Goal: Transaction & Acquisition: Purchase product/service

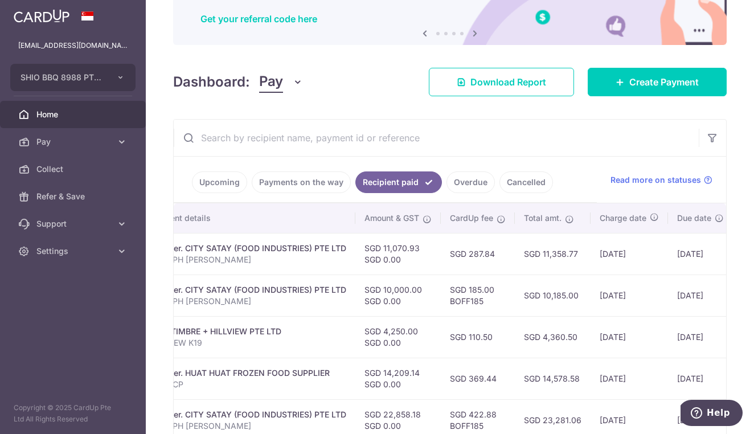
scroll to position [106, 0]
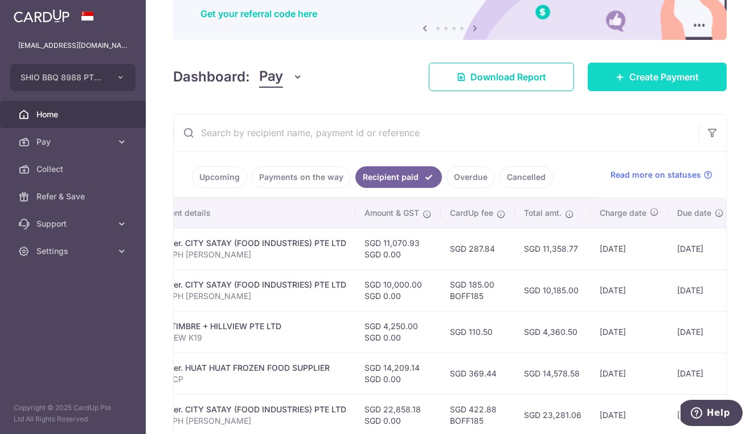
click at [654, 77] on span "Create Payment" at bounding box center [663, 77] width 69 height 14
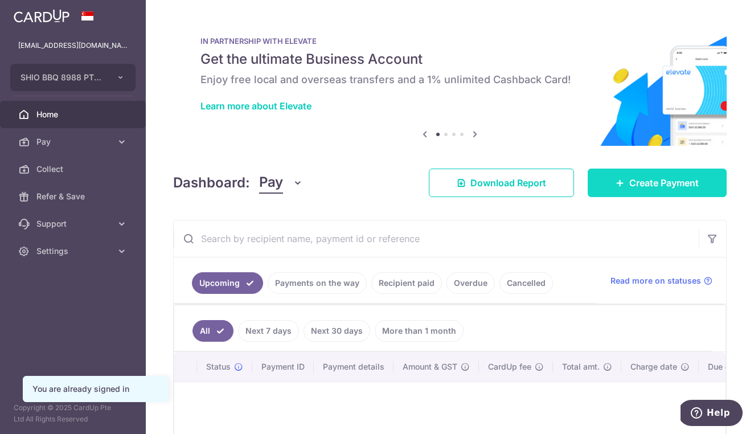
click at [661, 185] on span "Create Payment" at bounding box center [663, 183] width 69 height 14
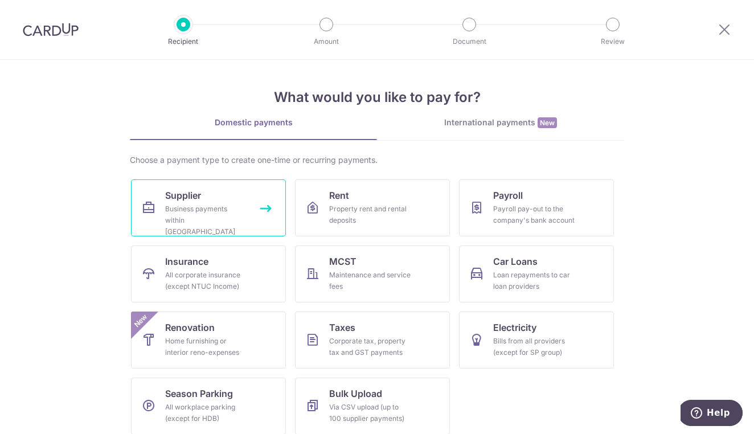
click at [225, 202] on link "Supplier Business payments within Singapore" at bounding box center [208, 207] width 155 height 57
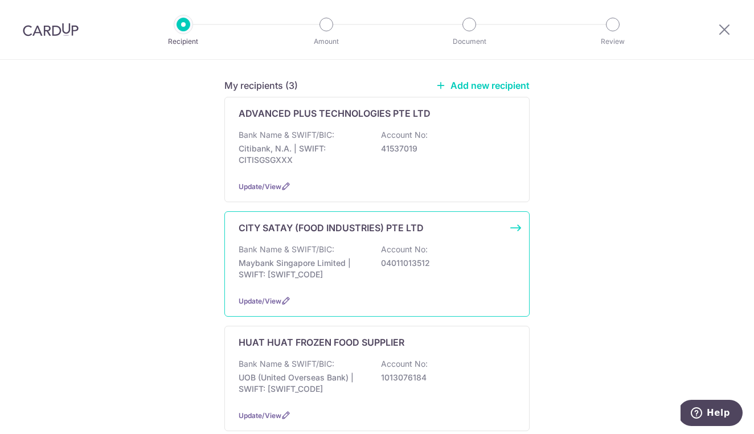
scroll to position [171, 0]
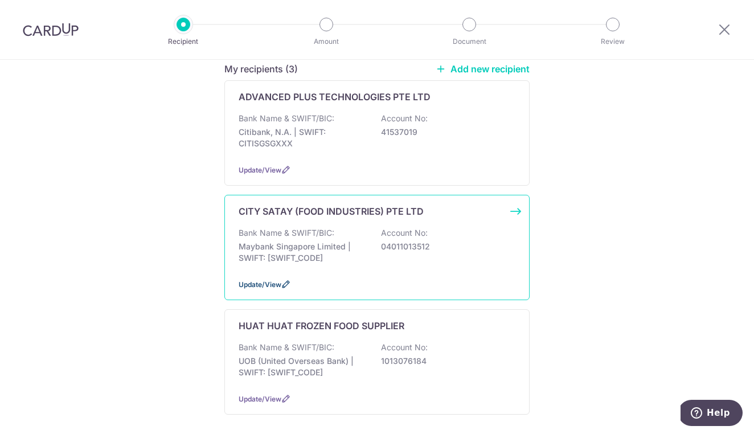
click at [276, 280] on span "Update/View" at bounding box center [260, 284] width 43 height 9
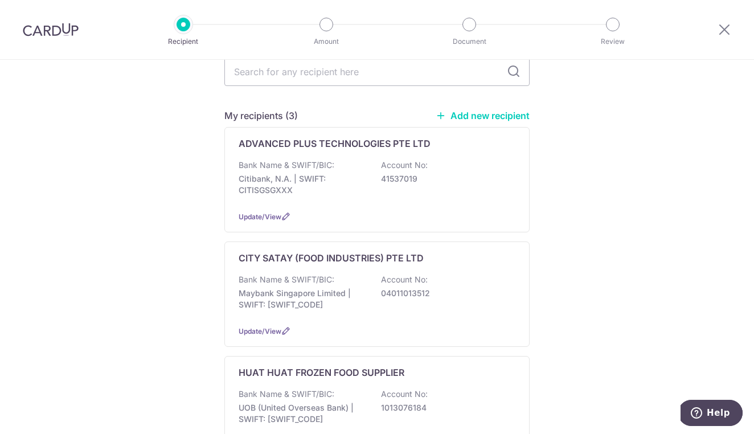
scroll to position [142, 0]
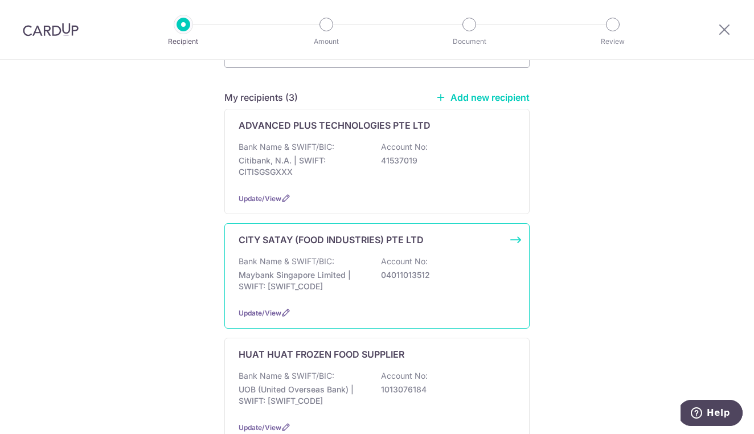
click at [370, 260] on div "Bank Name & SWIFT/BIC: Maybank Singapore Limited | SWIFT: MBBESGS2XXX Account N…" at bounding box center [377, 277] width 277 height 42
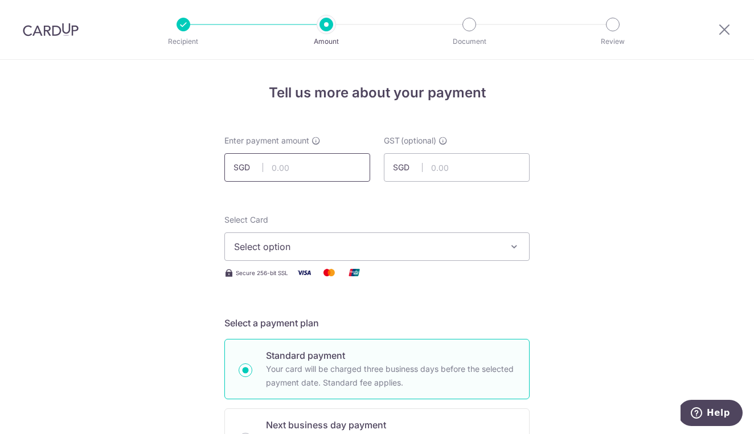
click at [333, 174] on input "text" at bounding box center [297, 167] width 146 height 28
click at [722, 28] on icon at bounding box center [724, 29] width 14 height 14
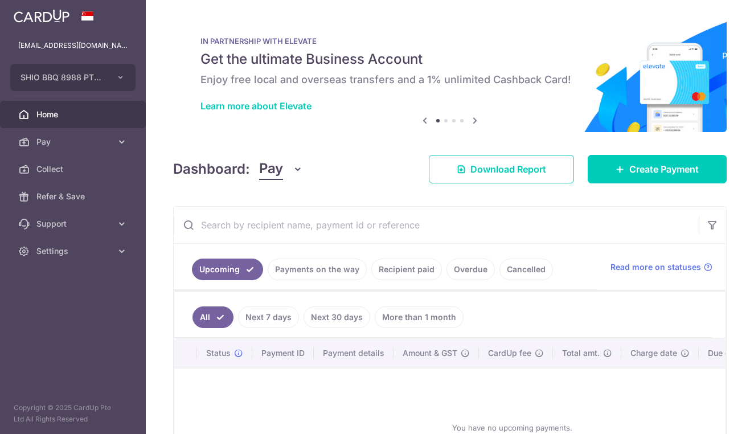
click at [406, 270] on link "Recipient paid" at bounding box center [406, 269] width 71 height 22
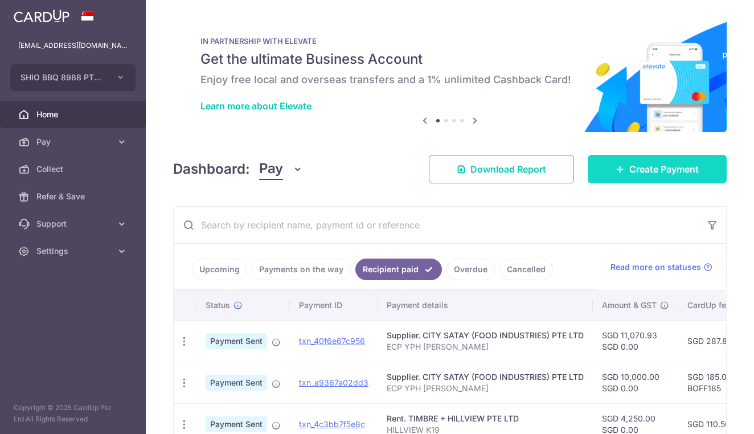
click at [620, 165] on icon at bounding box center [619, 169] width 9 height 9
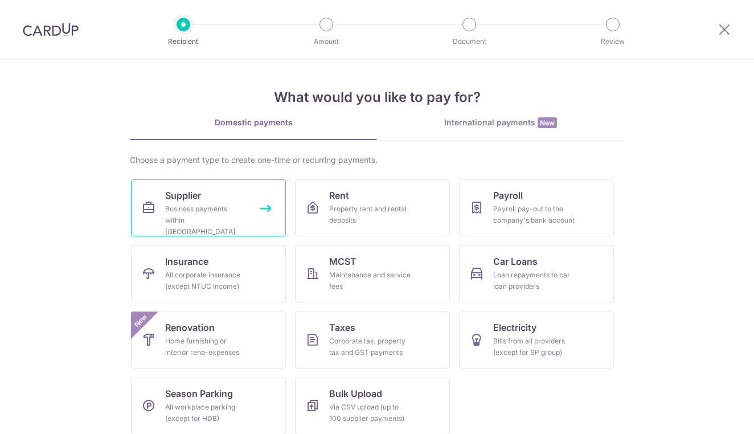
click at [213, 218] on div "Business payments within Singapore" at bounding box center [206, 220] width 82 height 34
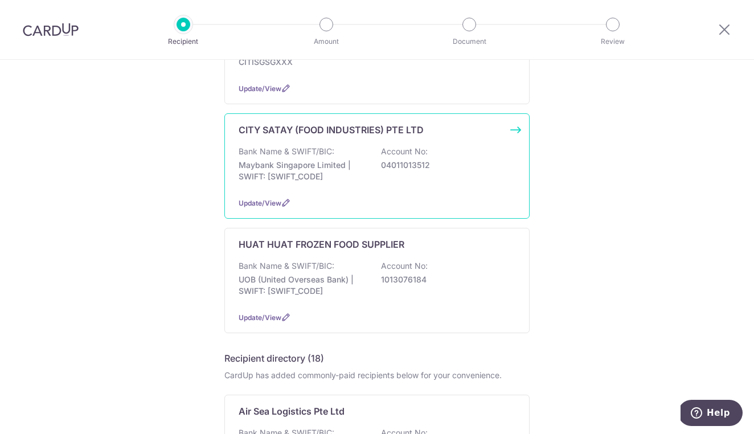
scroll to position [254, 0]
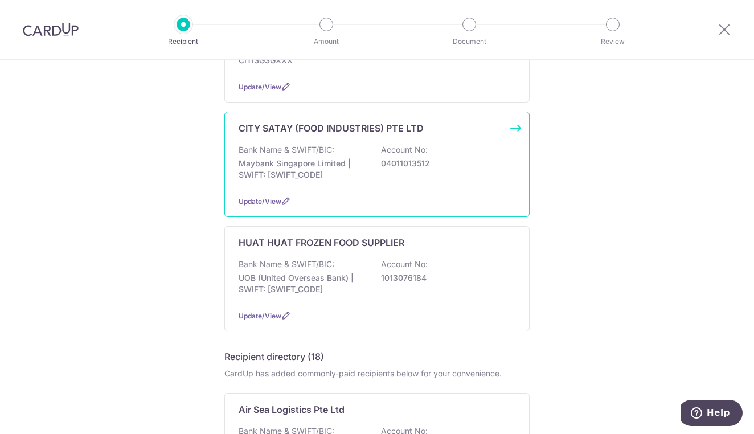
click at [385, 179] on div "CITY SATAY (FOOD INDUSTRIES) PTE LTD Bank Name & SWIFT/BIC: Maybank Singapore L…" at bounding box center [376, 164] width 305 height 105
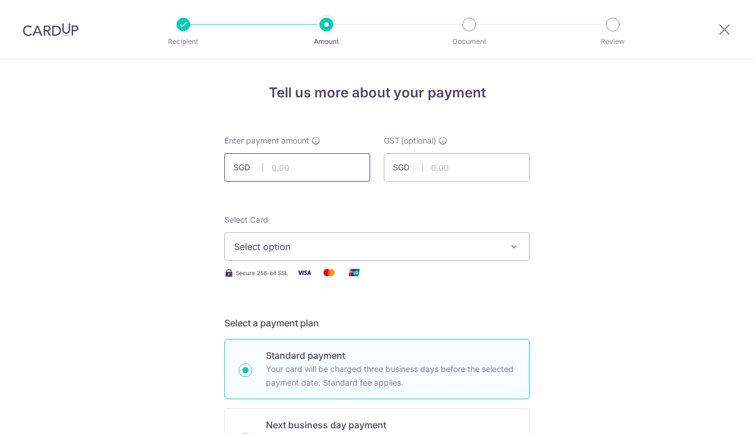
click at [310, 172] on input "text" at bounding box center [297, 167] width 146 height 28
type input "22,984.64"
click at [356, 249] on span "Select option" at bounding box center [366, 247] width 265 height 14
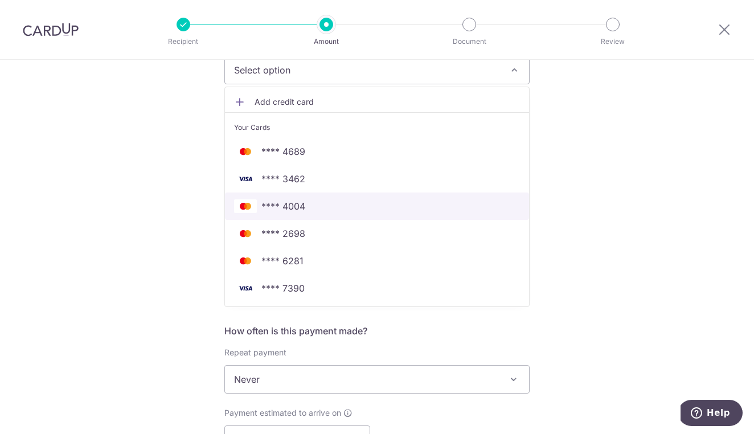
scroll to position [180, 0]
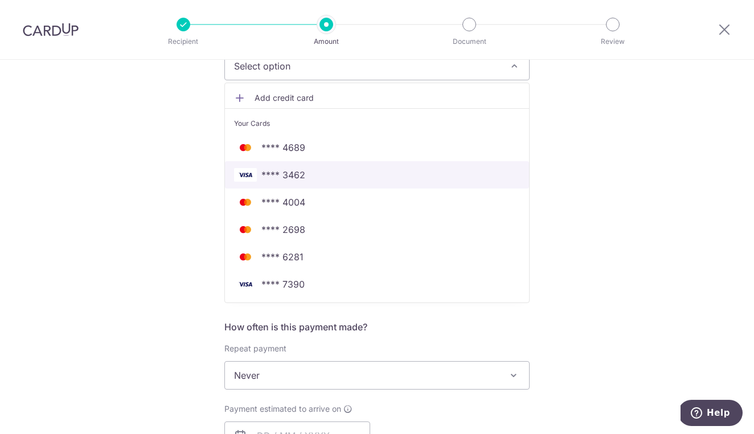
click at [314, 168] on span "**** 3462" at bounding box center [377, 175] width 286 height 14
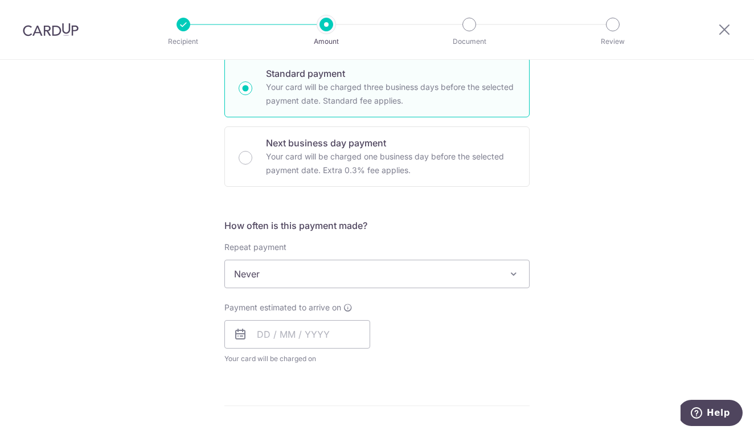
scroll to position [287, 0]
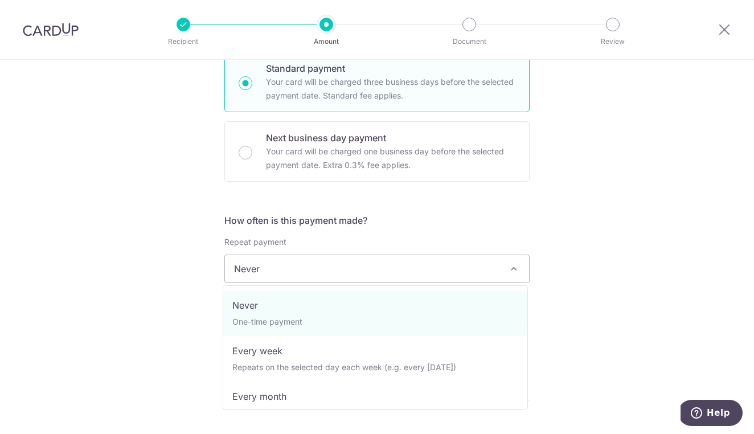
click at [277, 271] on span "Never" at bounding box center [377, 268] width 304 height 27
click at [554, 322] on div "Tell us more about your payment Enter payment amount SGD 22,984.64 22984.64 GST…" at bounding box center [377, 326] width 754 height 1106
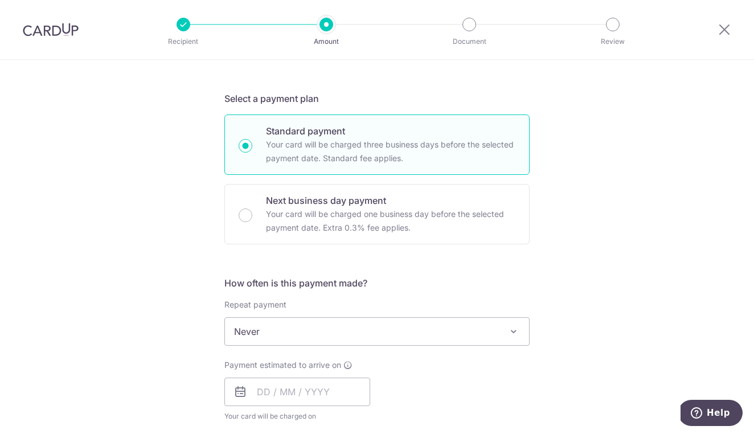
scroll to position [285, 0]
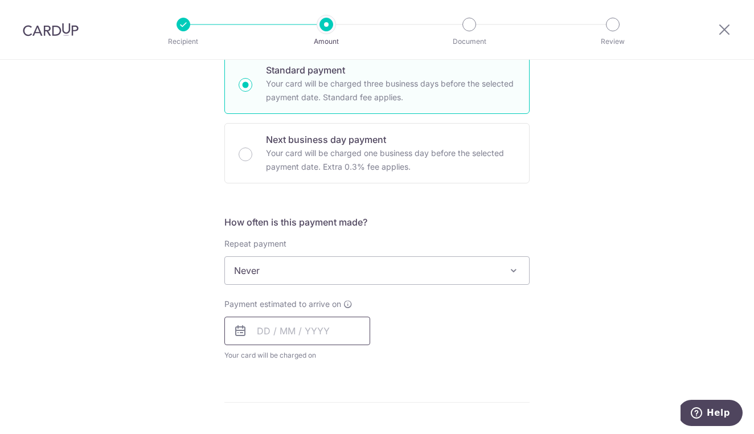
click at [270, 324] on input "text" at bounding box center [297, 331] width 146 height 28
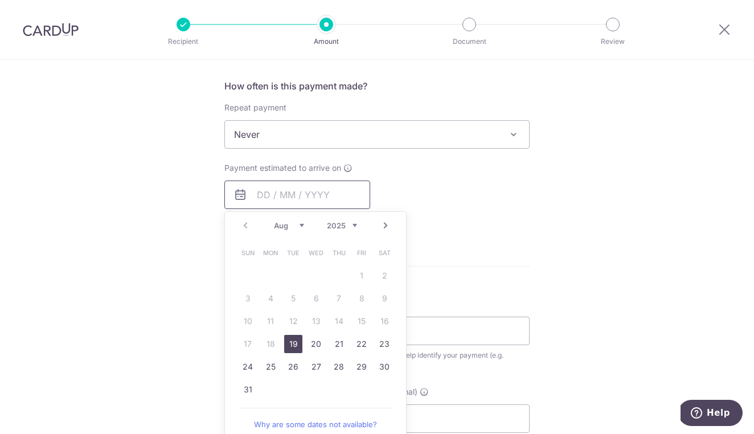
scroll to position [424, 0]
click at [289, 336] on link "19" at bounding box center [293, 341] width 18 height 18
type input "[DATE]"
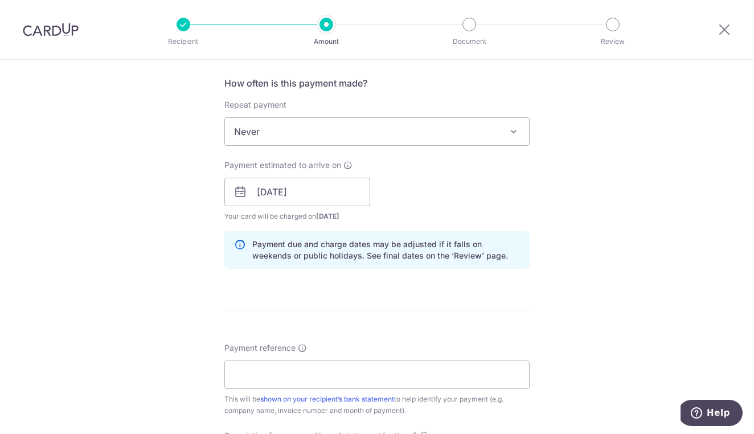
click at [427, 320] on form "Enter payment amount SGD 22,984.64 22984.64 GST (optional) SGD Select Card ****…" at bounding box center [376, 223] width 305 height 1024
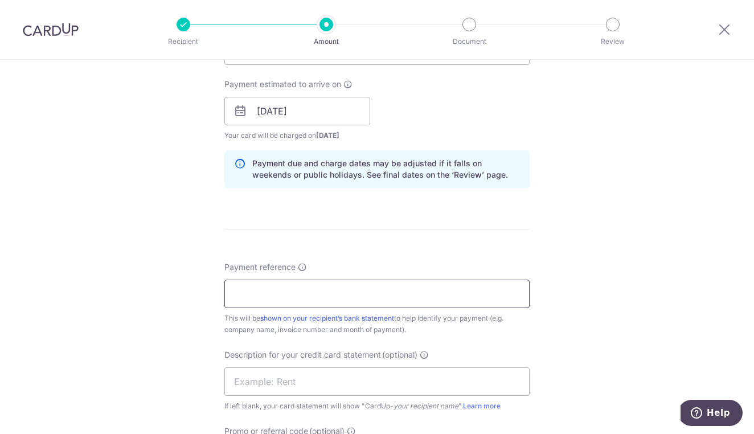
click at [369, 297] on input "Payment reference" at bounding box center [376, 294] width 305 height 28
type input "[PERSON_NAME] ECP YPH"
click at [541, 328] on div "Tell us more about your payment Enter payment amount SGD 22,984.64 22984.64 GST…" at bounding box center [377, 131] width 754 height 1153
click at [360, 389] on input "text" at bounding box center [376, 381] width 305 height 28
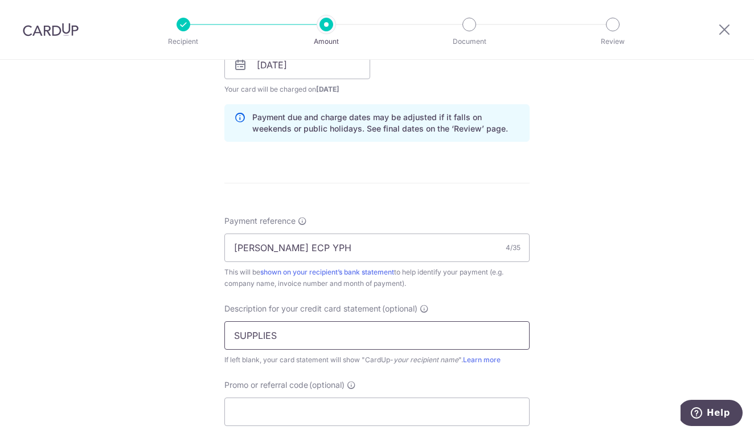
scroll to position [586, 0]
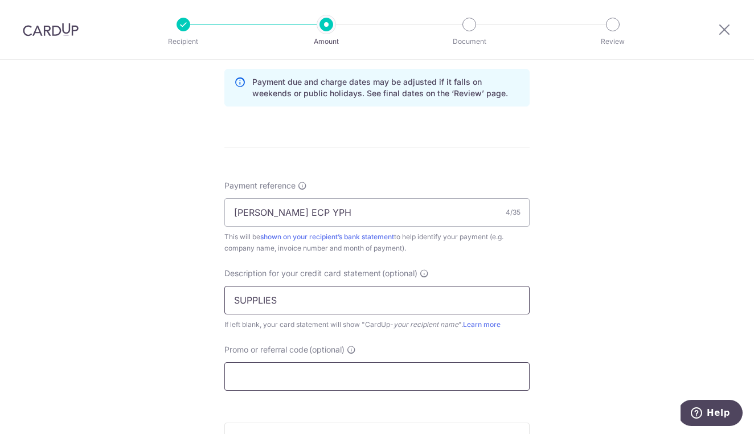
type input "SUPPLIES"
click at [360, 385] on input "Promo or referral code (optional)" at bounding box center [376, 376] width 305 height 28
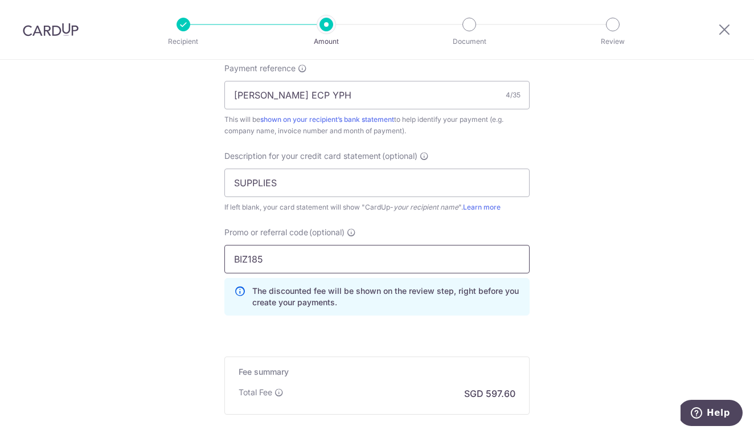
scroll to position [784, 0]
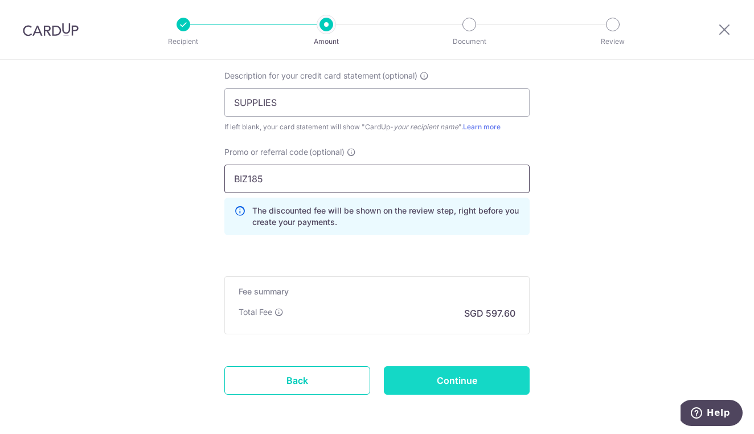
type input "BIZ185"
click at [461, 377] on input "Continue" at bounding box center [457, 380] width 146 height 28
type input "Create Schedule"
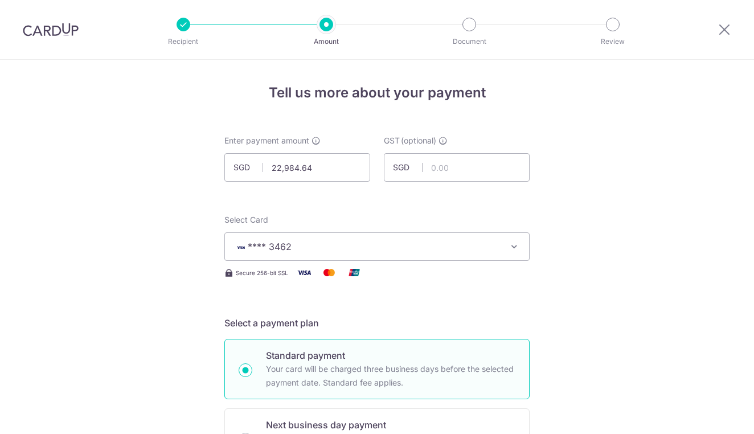
scroll to position [846, 0]
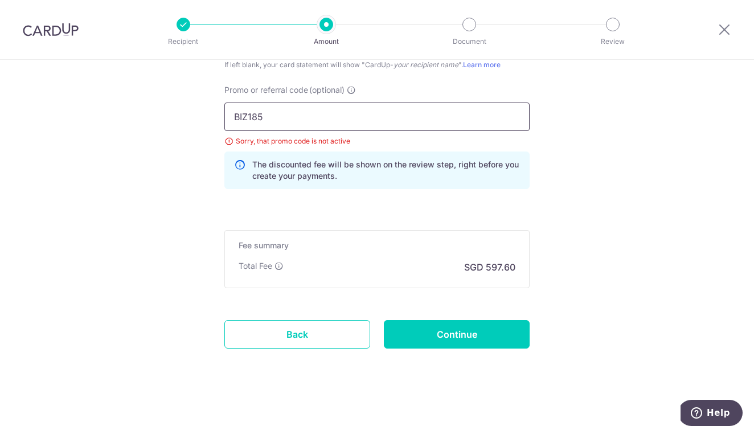
click at [300, 120] on input "BIZ185" at bounding box center [376, 116] width 305 height 28
type input "BOFF185"
click at [436, 334] on input "Continue" at bounding box center [457, 334] width 146 height 28
type input "Update Schedule"
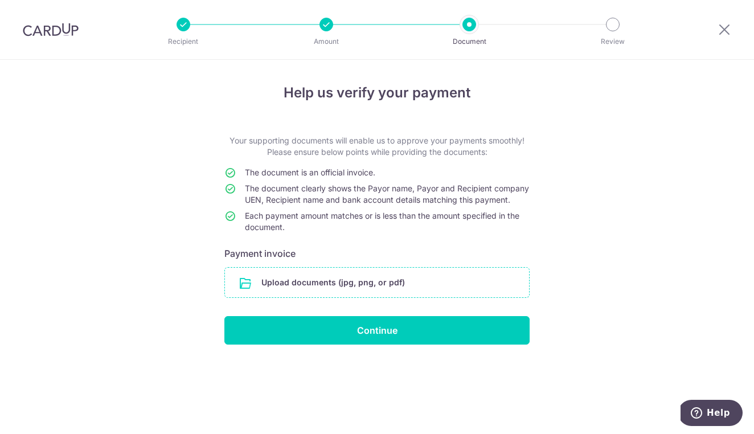
click at [388, 297] on input "file" at bounding box center [377, 283] width 304 height 30
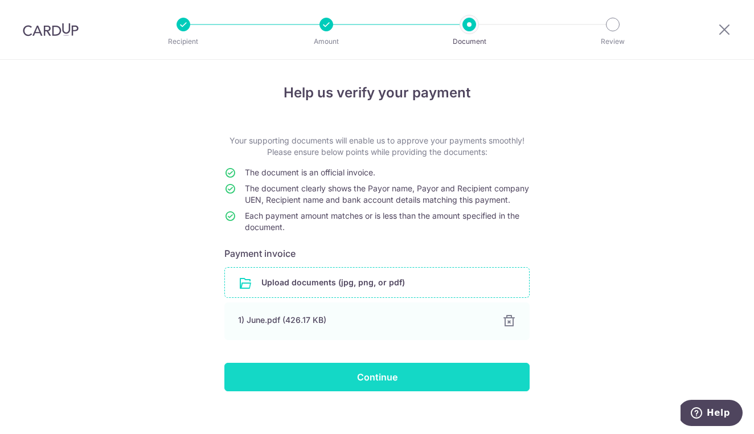
click at [436, 383] on input "Continue" at bounding box center [376, 377] width 305 height 28
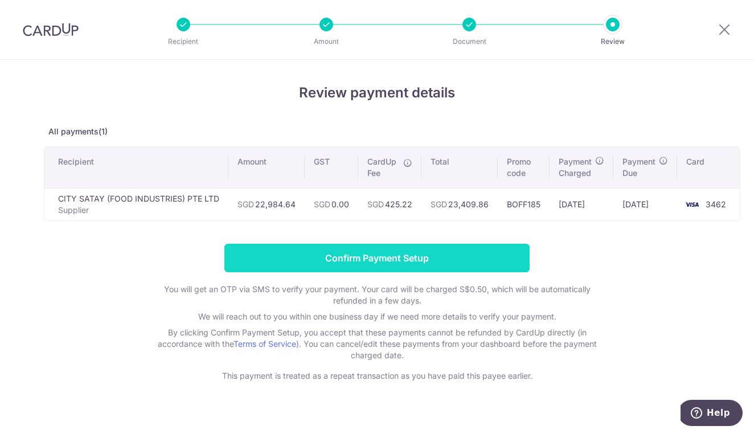
click at [443, 262] on input "Confirm Payment Setup" at bounding box center [376, 258] width 305 height 28
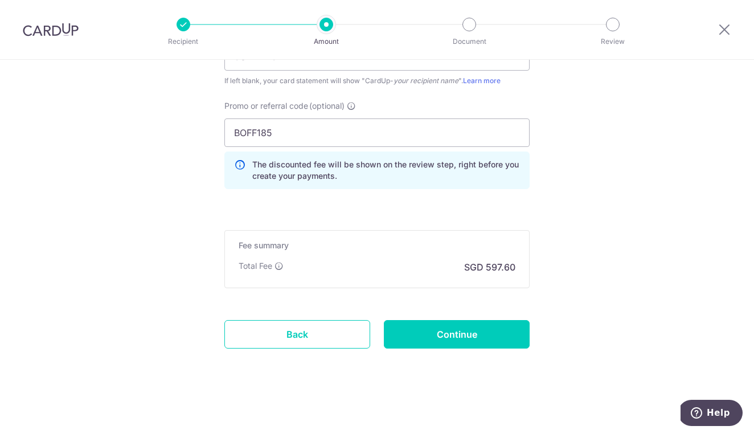
scroll to position [877, 0]
